Goal: Entertainment & Leisure: Consume media (video, audio)

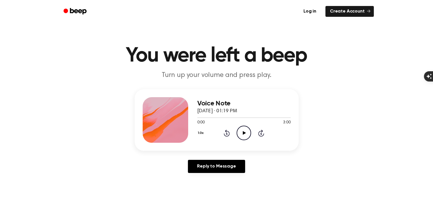
scroll to position [346, 0]
click at [245, 132] on icon "Play Audio" at bounding box center [244, 133] width 15 height 15
click at [425, 97] on icon "button" at bounding box center [426, 95] width 6 height 6
click at [243, 134] on icon at bounding box center [244, 133] width 3 height 4
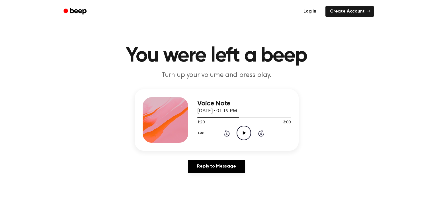
click at [239, 130] on icon "Play Audio" at bounding box center [244, 133] width 15 height 15
click at [240, 128] on icon "Play Audio" at bounding box center [244, 133] width 15 height 15
click at [241, 118] on div at bounding box center [243, 117] width 93 height 5
click at [247, 133] on icon "Pause Audio" at bounding box center [244, 133] width 15 height 15
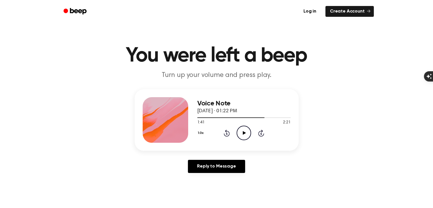
click at [246, 133] on icon "Play Audio" at bounding box center [244, 133] width 15 height 15
click at [246, 133] on icon "Pause Audio" at bounding box center [244, 133] width 15 height 15
click at [241, 134] on icon "Play Audio" at bounding box center [244, 133] width 15 height 15
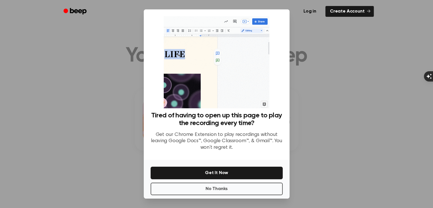
click at [327, 70] on div at bounding box center [216, 104] width 433 height 208
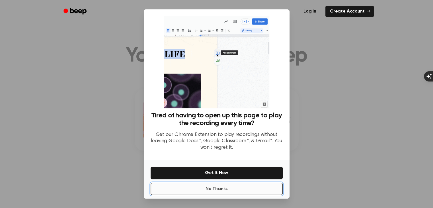
click at [221, 185] on button "No Thanks" at bounding box center [217, 188] width 132 height 13
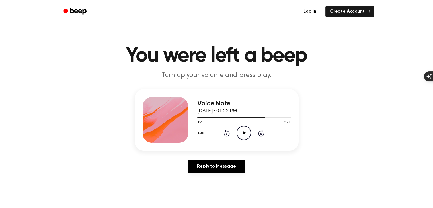
click at [244, 131] on icon "Play Audio" at bounding box center [244, 133] width 15 height 15
